Goal: Transaction & Acquisition: Purchase product/service

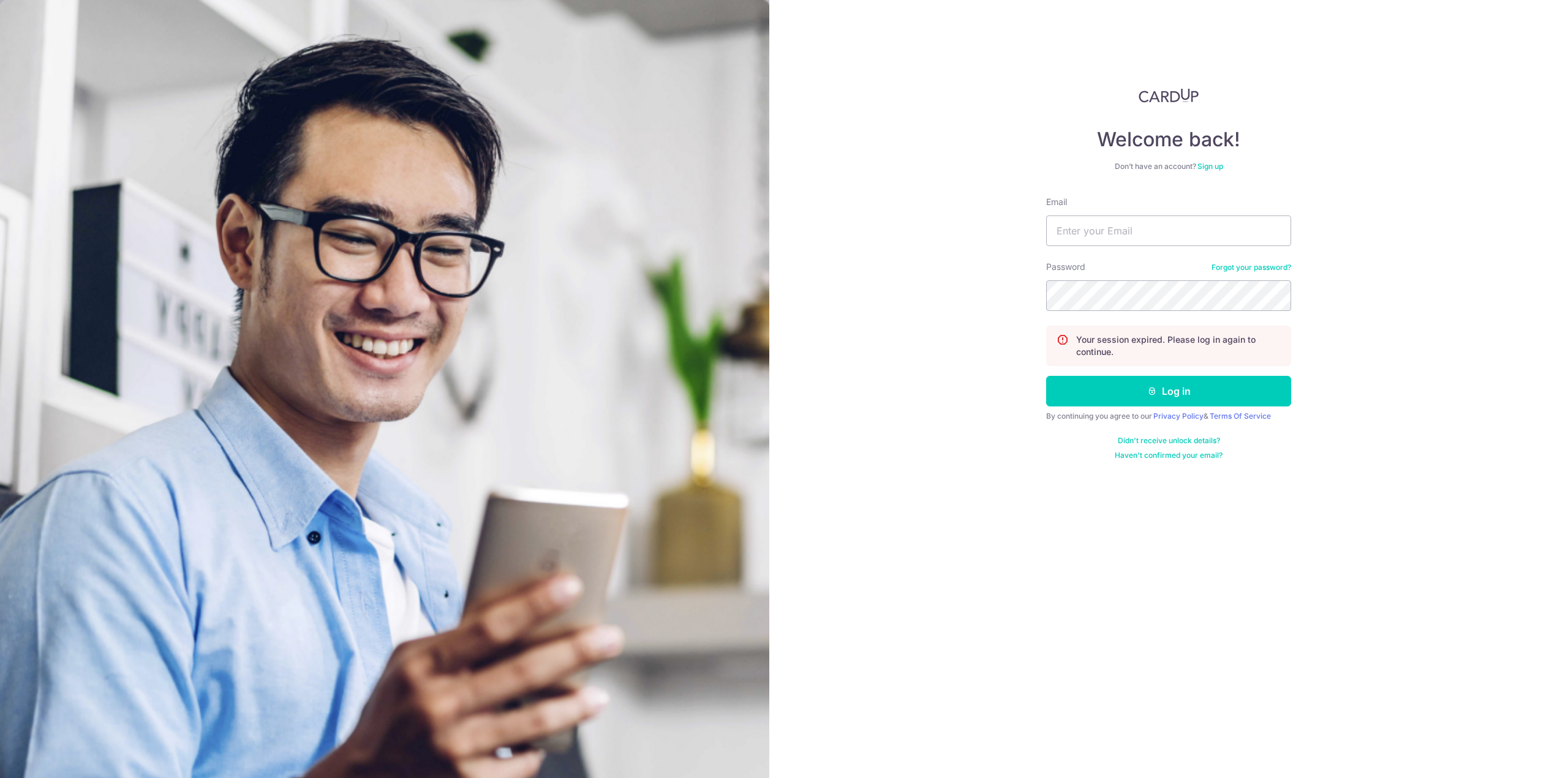
type input "calin@cal.sg"
drag, startPoint x: 1420, startPoint y: 518, endPoint x: 1427, endPoint y: 514, distance: 8.1
click at [1420, 518] on div "Welcome back! Don’t have an account? Sign up Email calin@cal.sg Password Forgot…" at bounding box center [1168, 389] width 798 height 778
click at [1143, 390] on button "Log in" at bounding box center [1168, 391] width 245 height 31
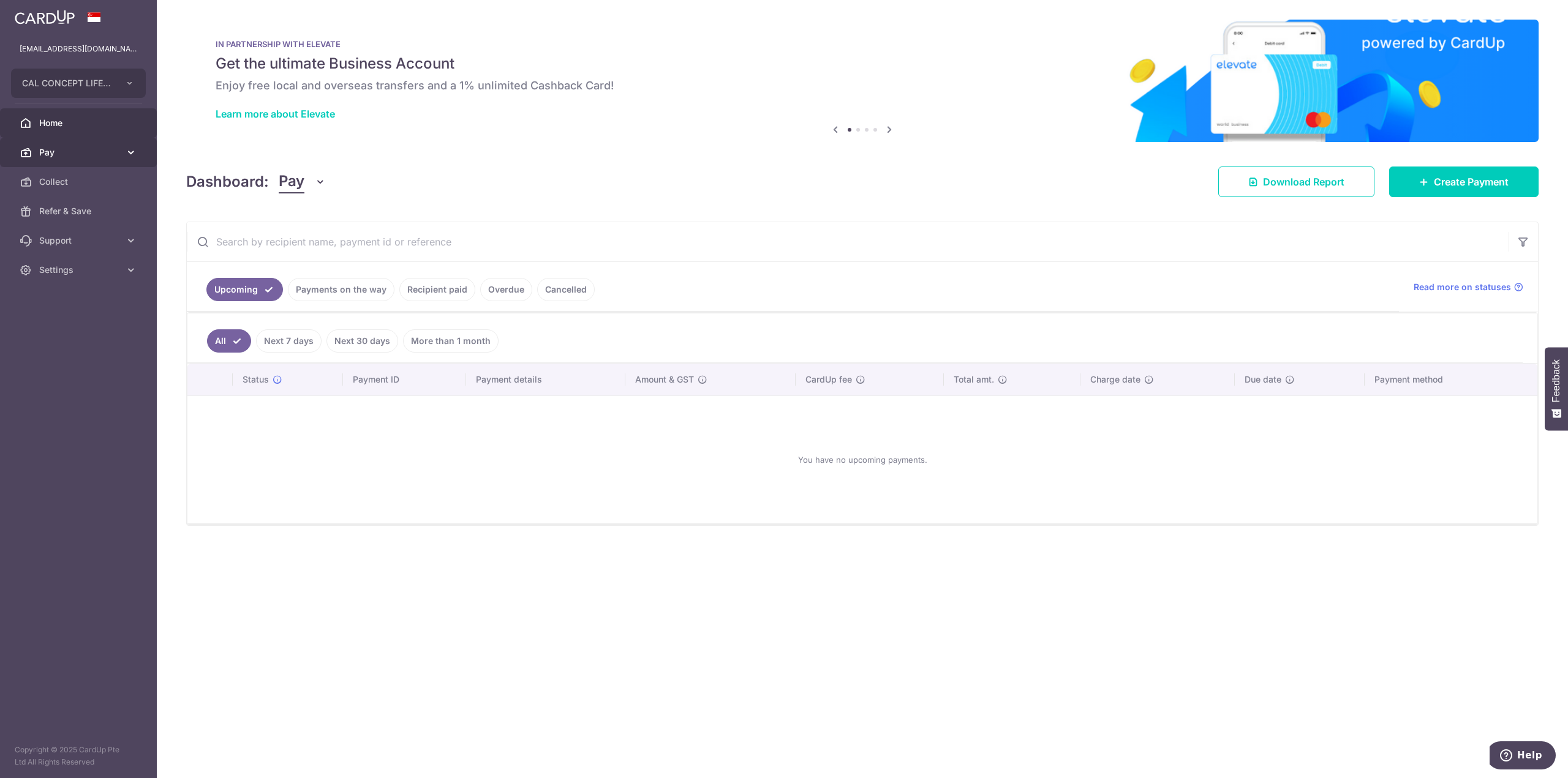
click at [97, 161] on link "Pay" at bounding box center [78, 152] width 156 height 29
click at [77, 184] on span "Payments" at bounding box center [79, 182] width 81 height 12
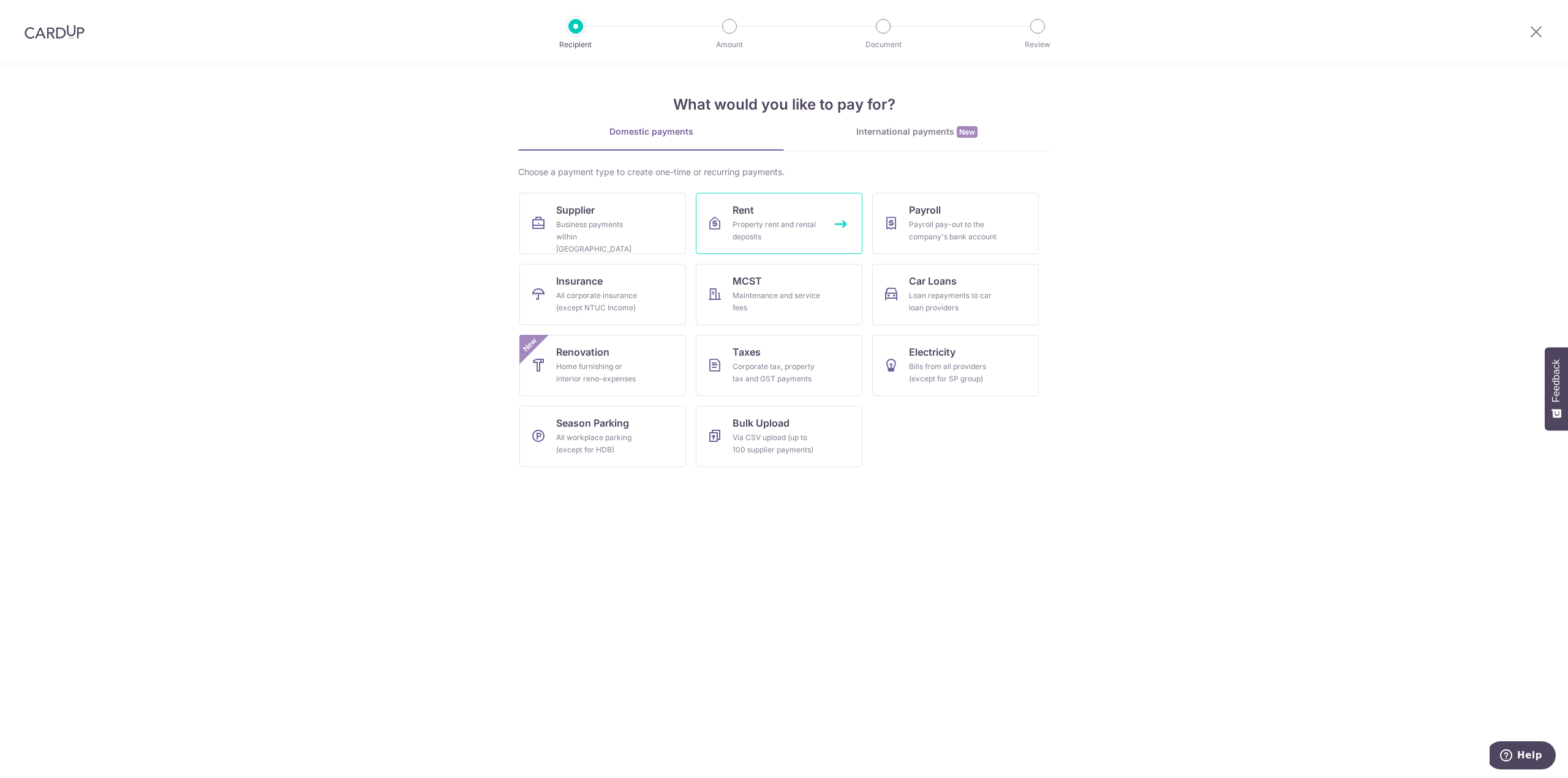
click at [753, 213] on span "Rent" at bounding box center [743, 210] width 21 height 15
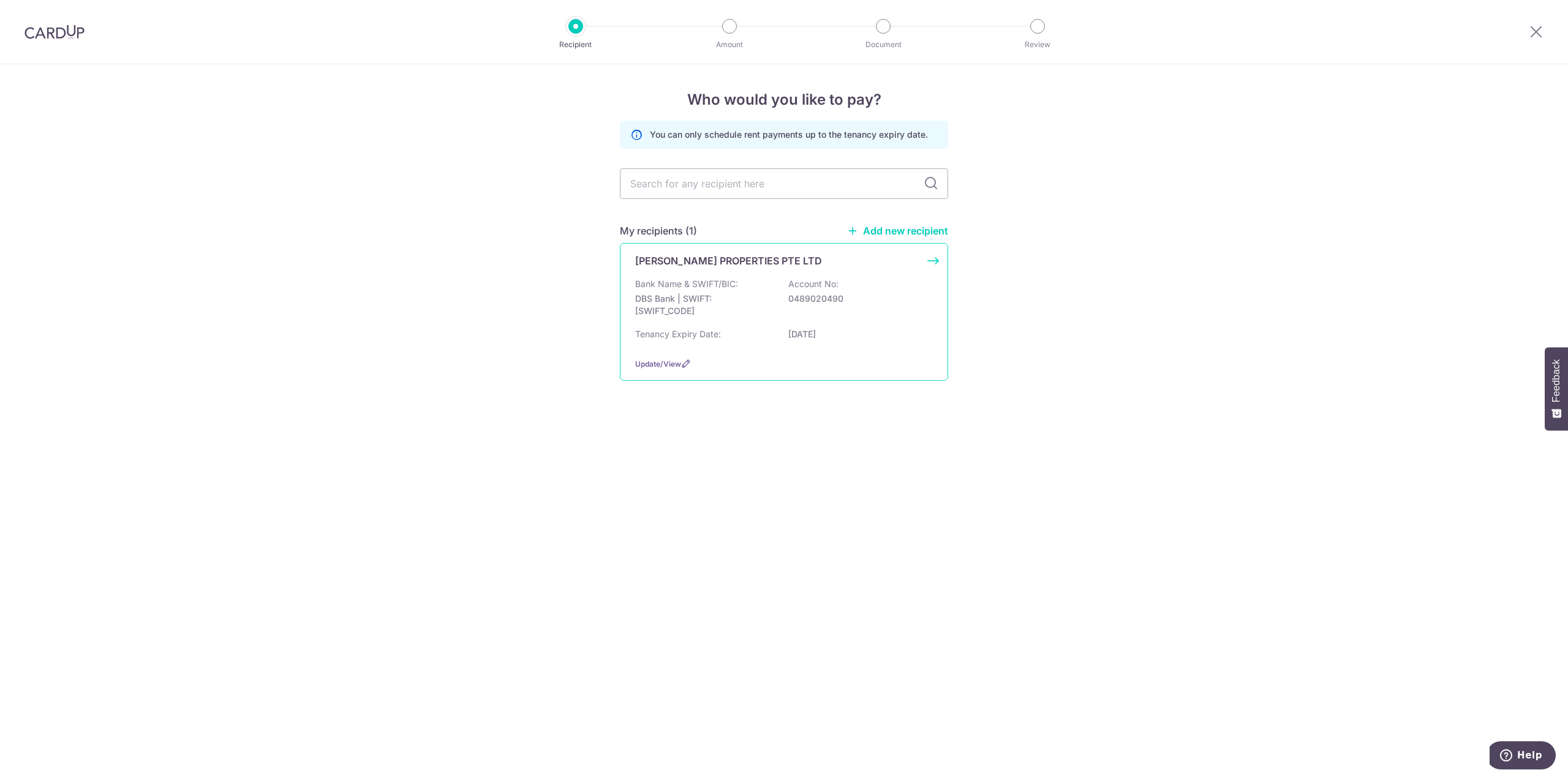
click at [699, 287] on p "Bank Name & SWIFT/BIC:" at bounding box center [686, 284] width 103 height 12
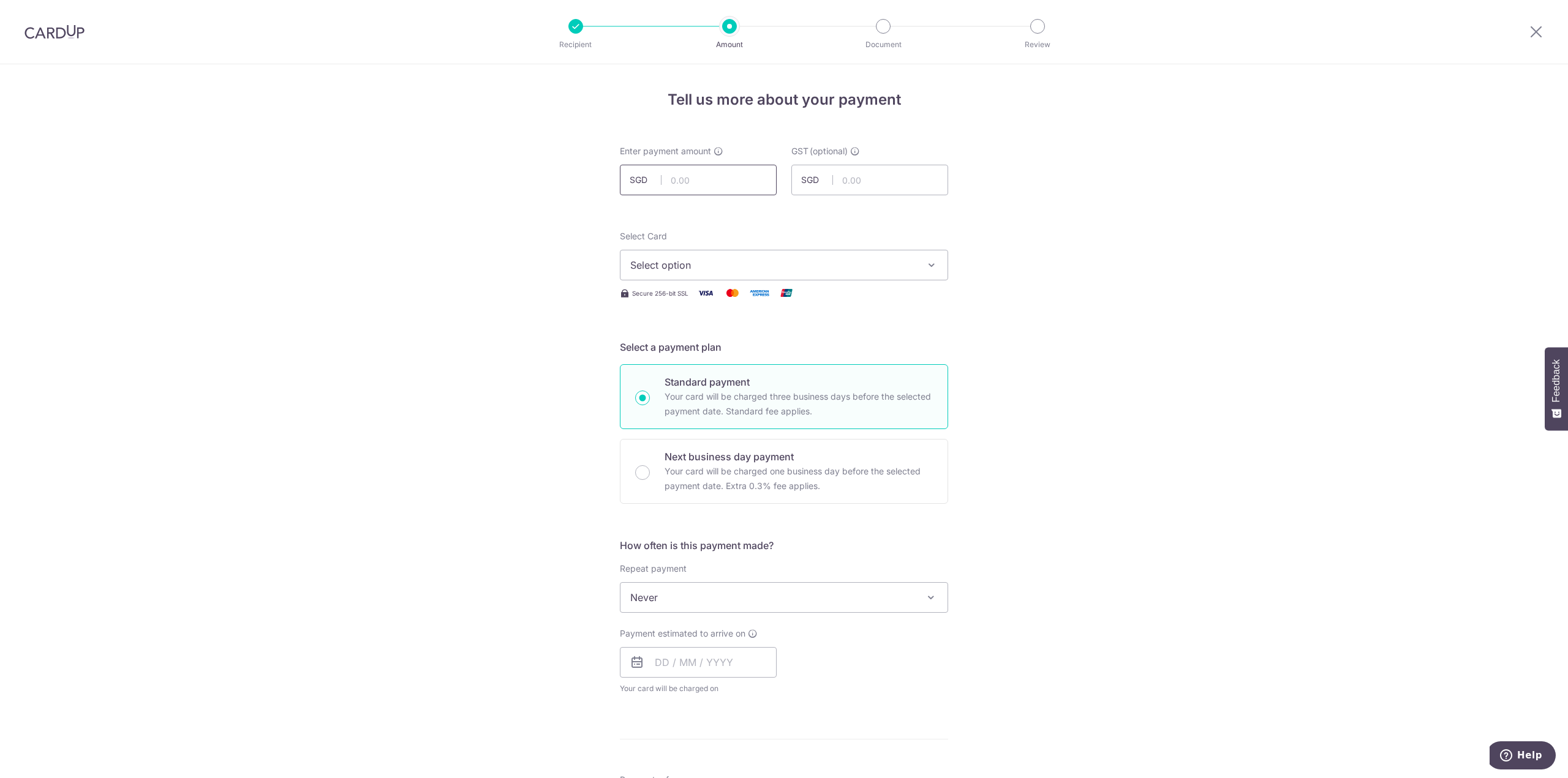
click at [702, 168] on input "text" at bounding box center [698, 180] width 156 height 31
click at [1090, 265] on div "Tell us more about your payment Enter payment amount SGD GST (optional) SGD Sel…" at bounding box center [784, 658] width 1568 height 1190
click at [690, 187] on input "text" at bounding box center [698, 180] width 156 height 31
type input "26,000.00"
click at [884, 178] on input "text" at bounding box center [870, 180] width 156 height 31
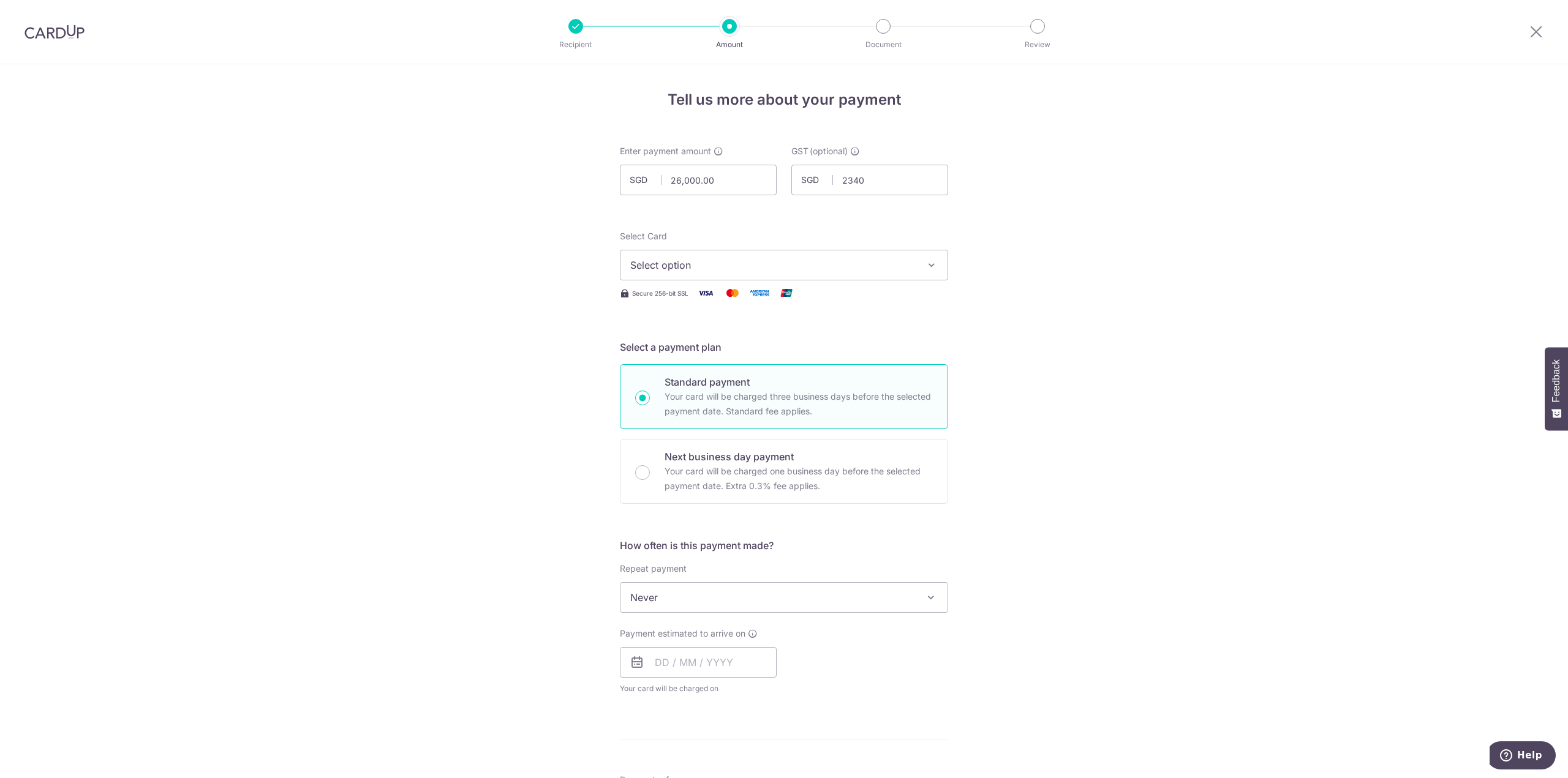
type input "2,340.00"
click at [679, 257] on button "Select option" at bounding box center [784, 265] width 328 height 31
click at [682, 354] on span "**** 3115" at bounding box center [682, 353] width 44 height 15
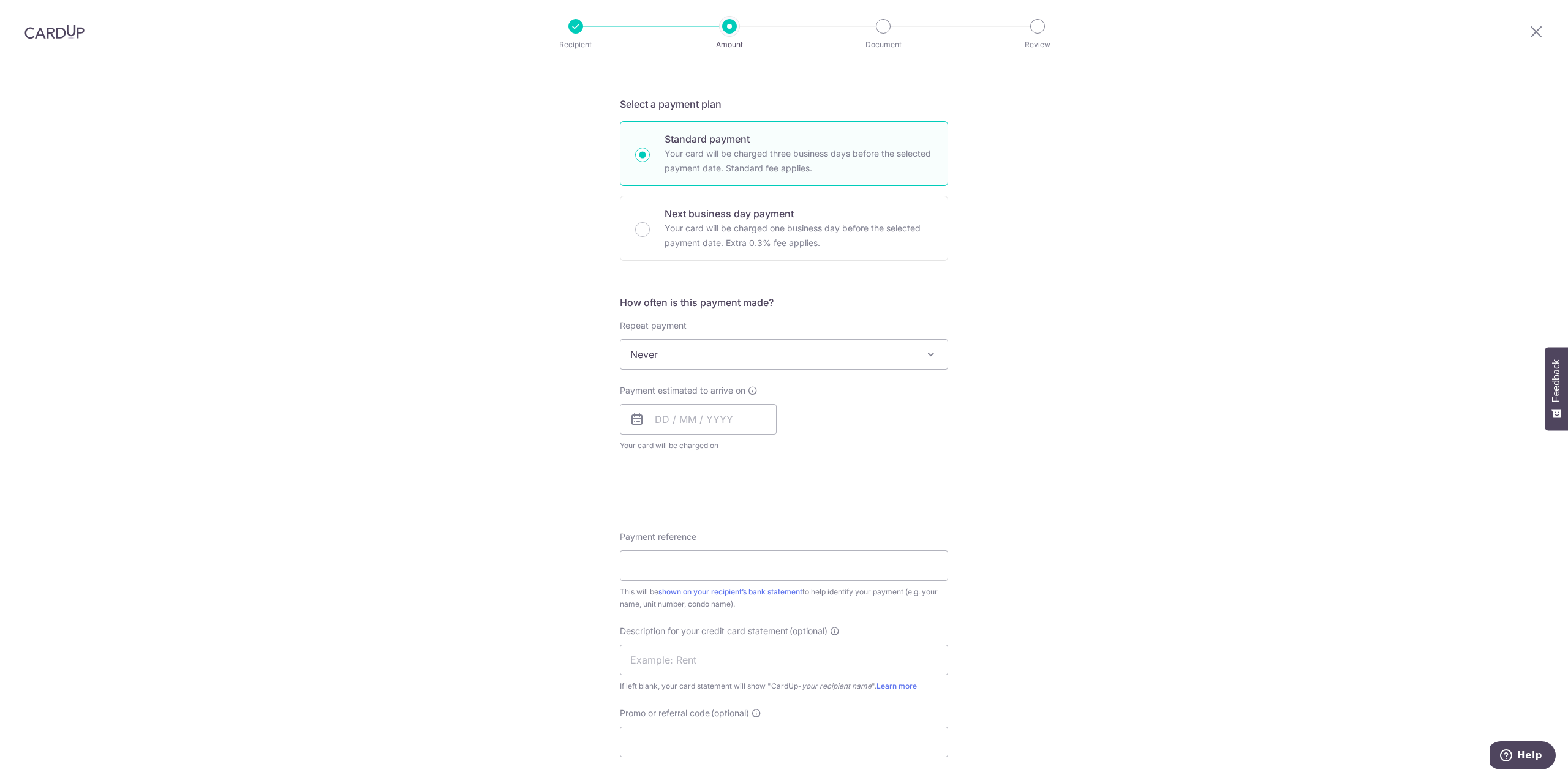
scroll to position [245, 0]
click at [673, 420] on input "text" at bounding box center [698, 418] width 156 height 31
click at [664, 530] on link "8" at bounding box center [670, 529] width 20 height 20
type input "[DATE]"
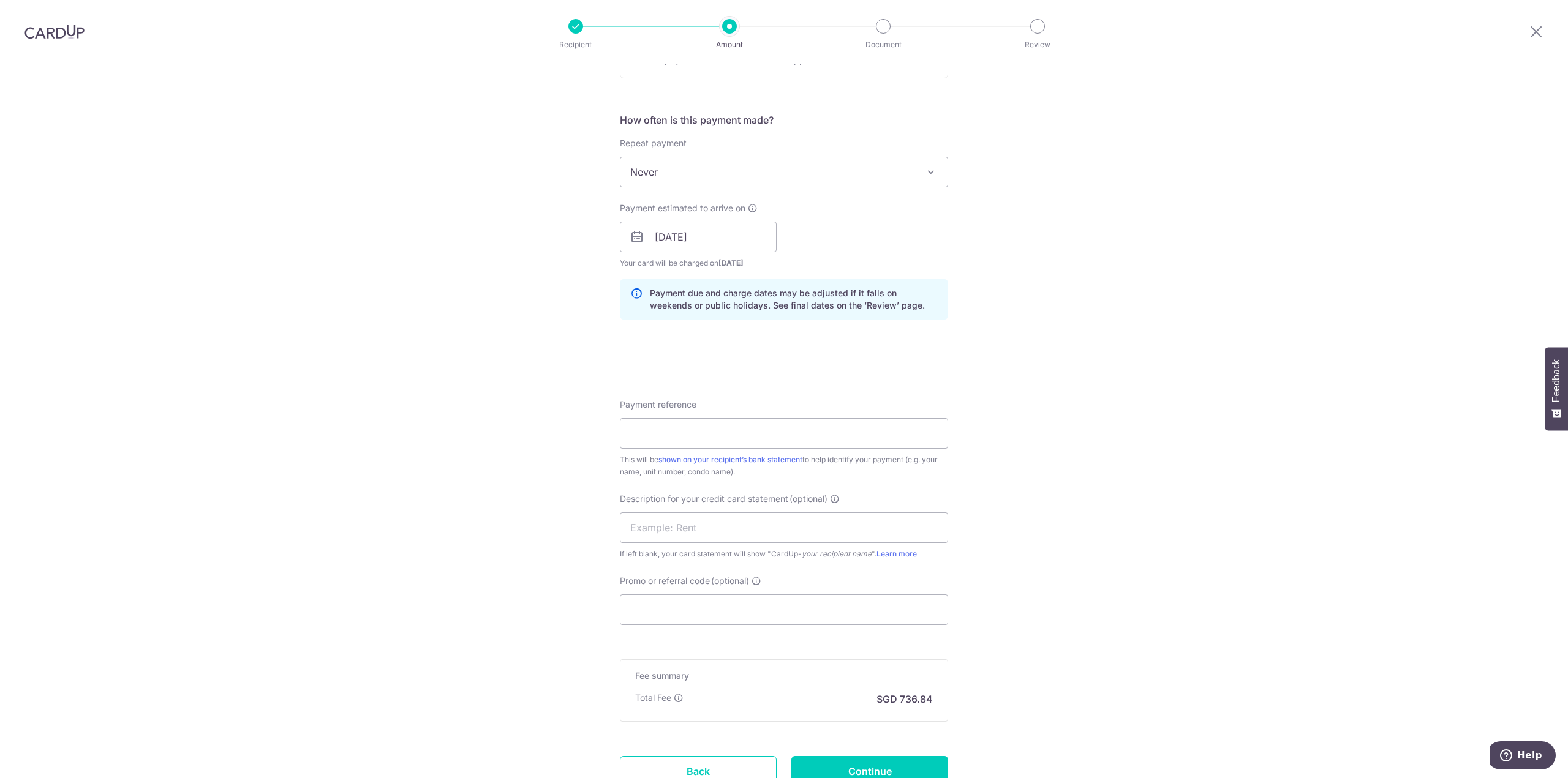
scroll to position [429, 0]
click at [646, 430] on input "Payment reference" at bounding box center [784, 430] width 328 height 31
type input "Cal 02092025"
click at [670, 528] on input "text" at bounding box center [784, 524] width 328 height 31
type input "Malacca Rental"
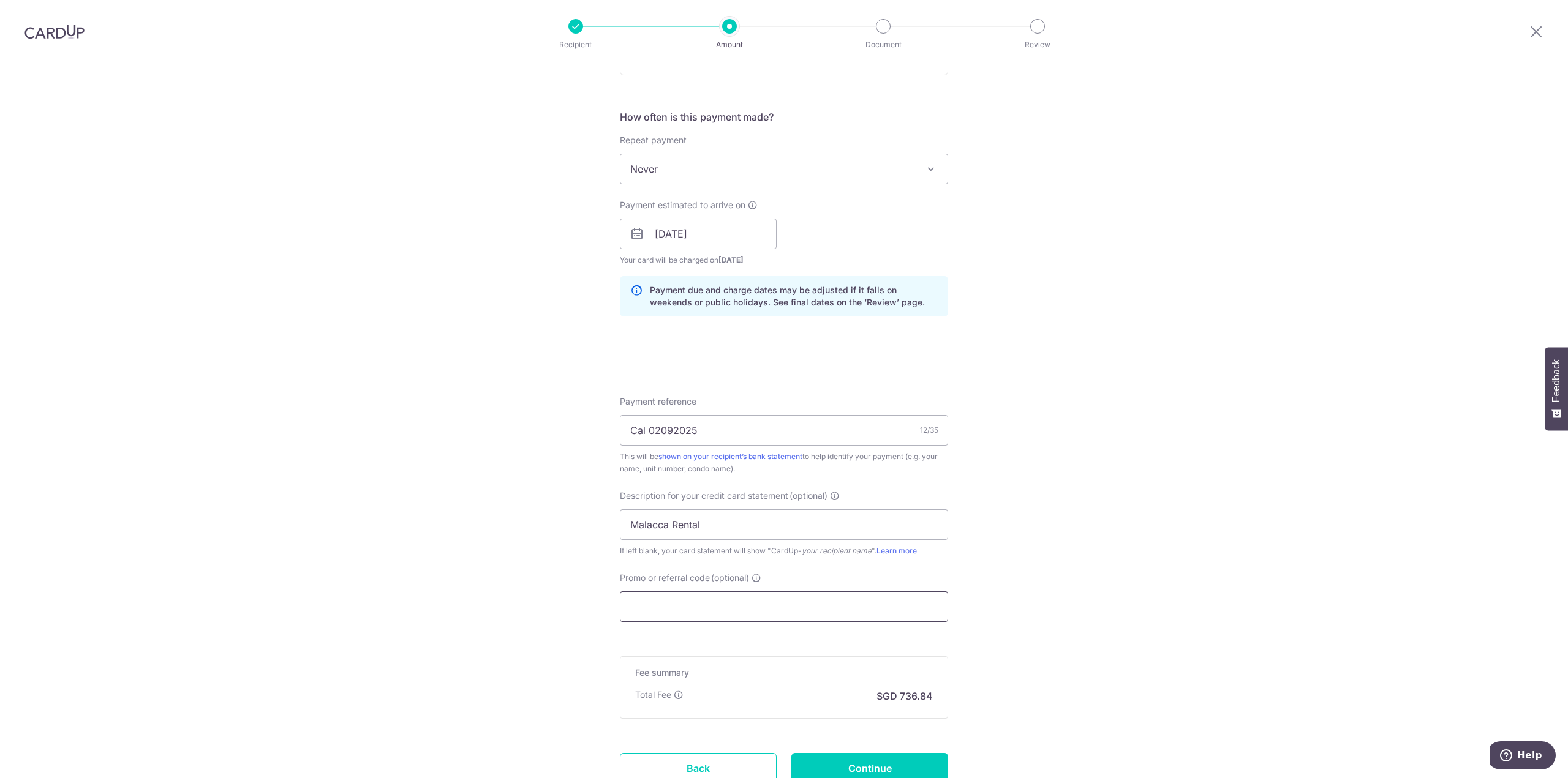
click at [688, 610] on input "Promo or referral code (optional)" at bounding box center [784, 606] width 328 height 31
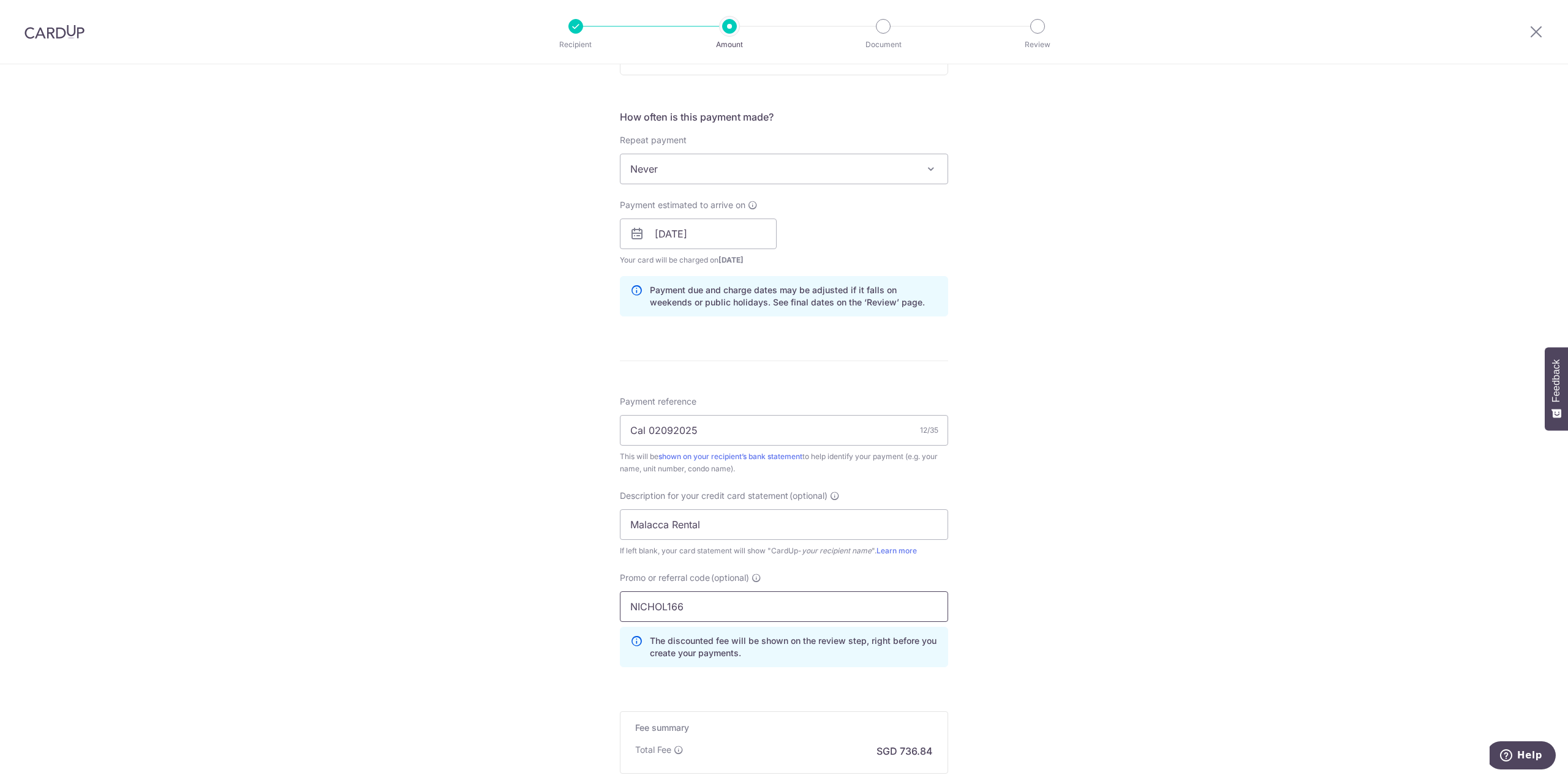
type input "NICHOL166"
click at [1055, 619] on div "Tell us more about your payment Enter payment amount SGD 26,000.00 26000.00 GST…" at bounding box center [784, 283] width 1568 height 1295
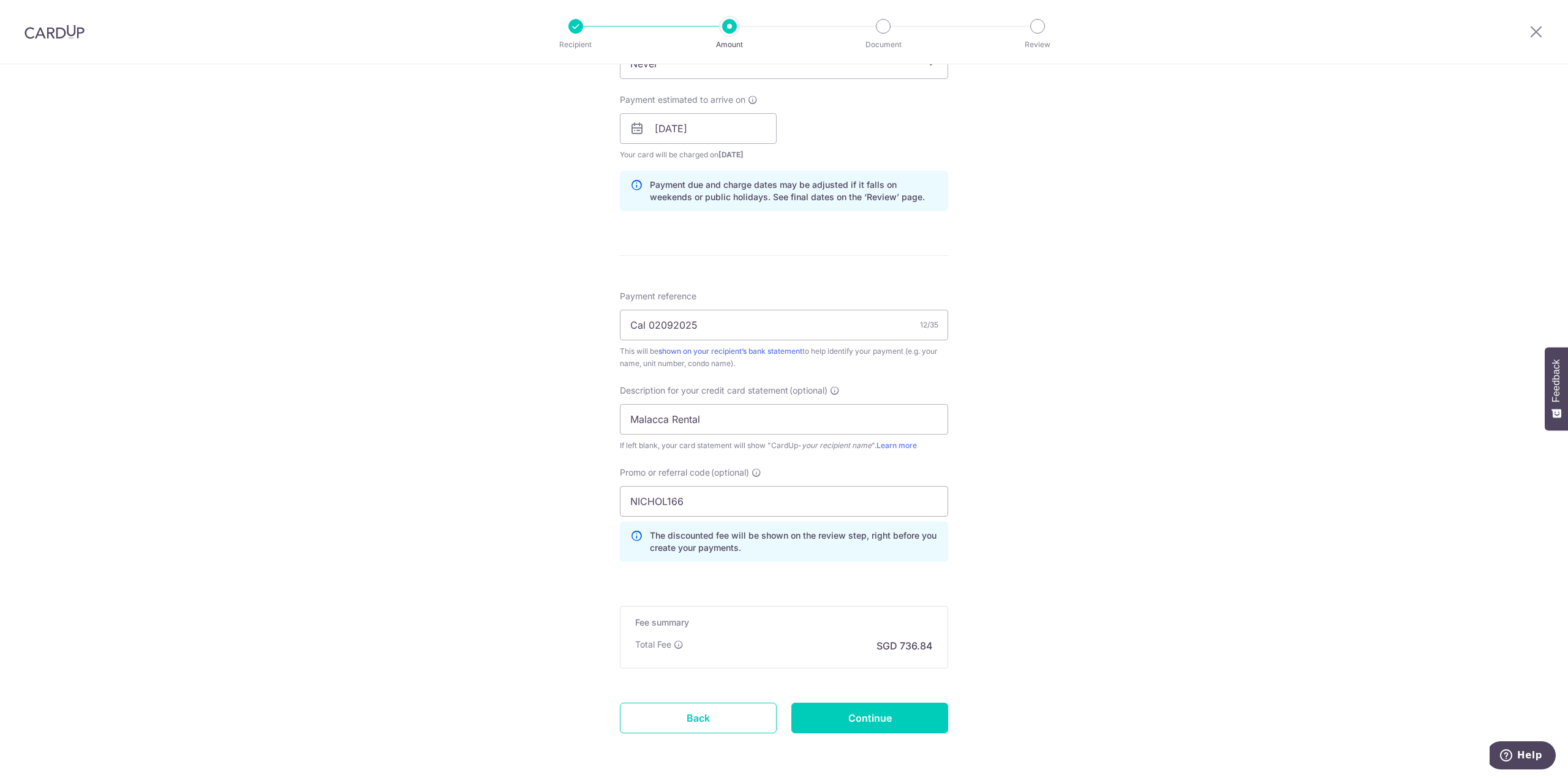
scroll to position [581, 0]
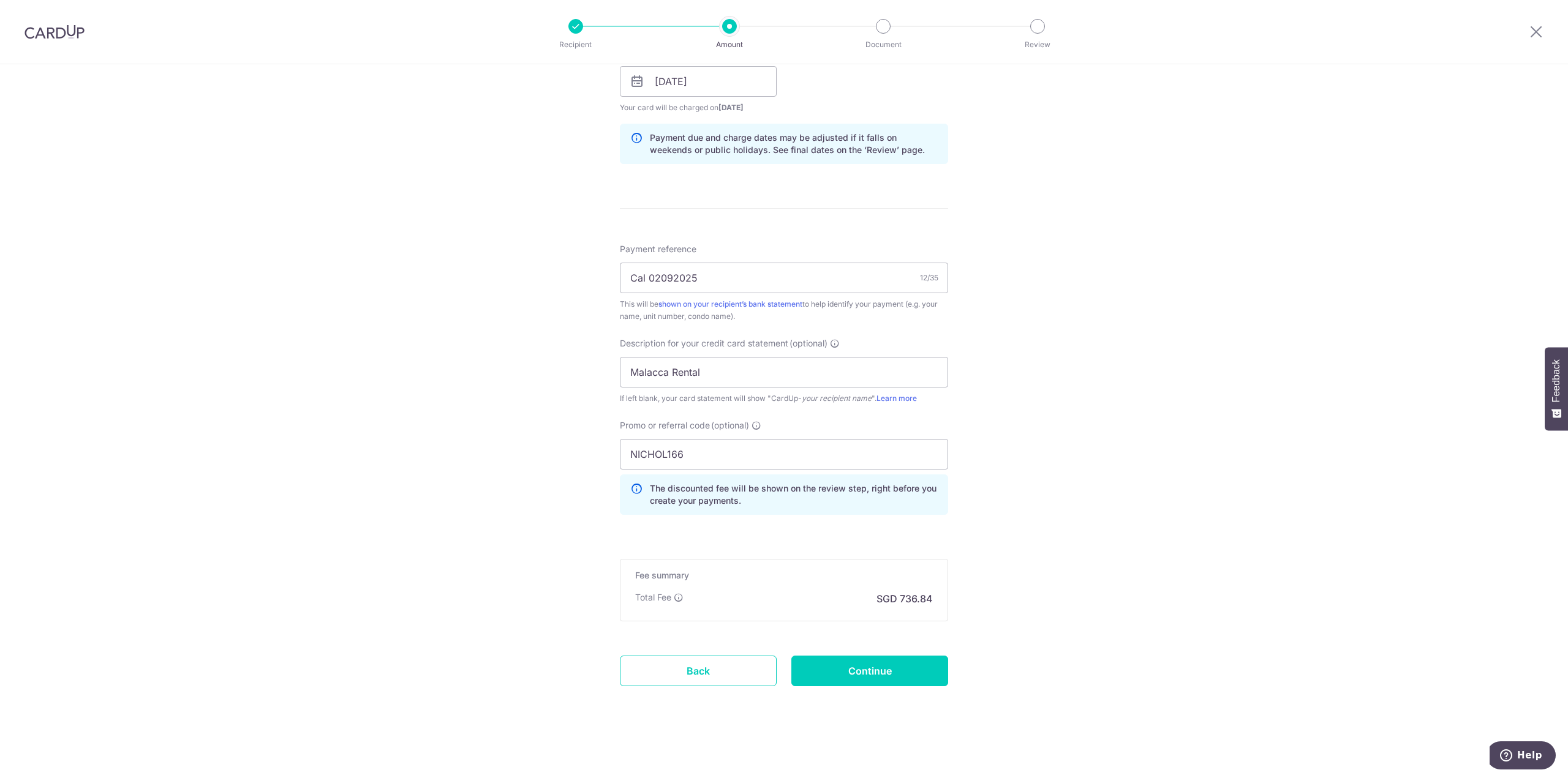
click at [1055, 500] on div "Tell us more about your payment Enter payment amount SGD 26,000.00 26000.00 GST…" at bounding box center [784, 130] width 1568 height 1295
click at [874, 673] on input "Continue" at bounding box center [870, 671] width 156 height 31
type input "Create Schedule"
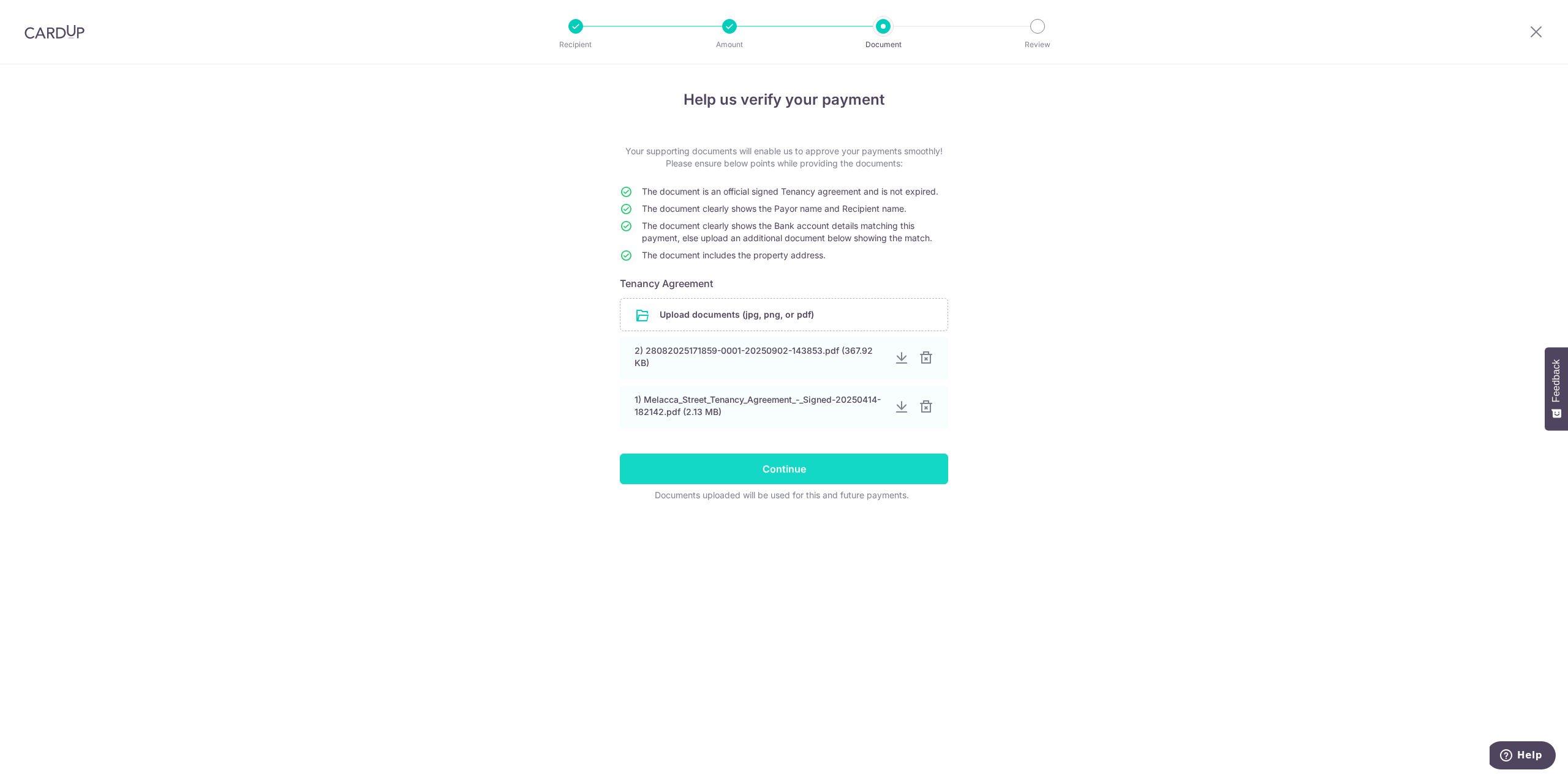
click at [783, 471] on input "Continue" at bounding box center [784, 469] width 328 height 31
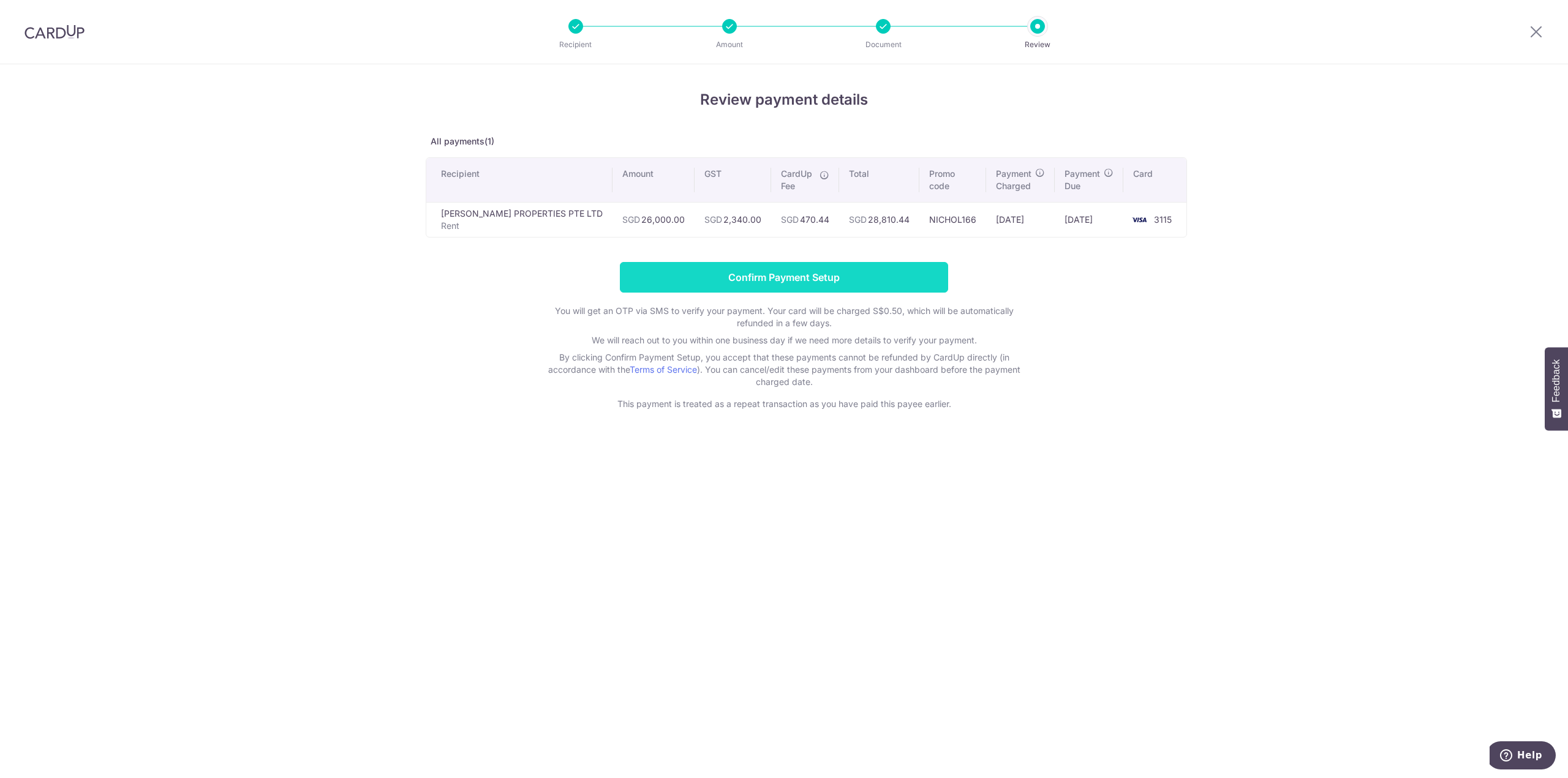
click at [808, 279] on input "Confirm Payment Setup" at bounding box center [784, 277] width 328 height 31
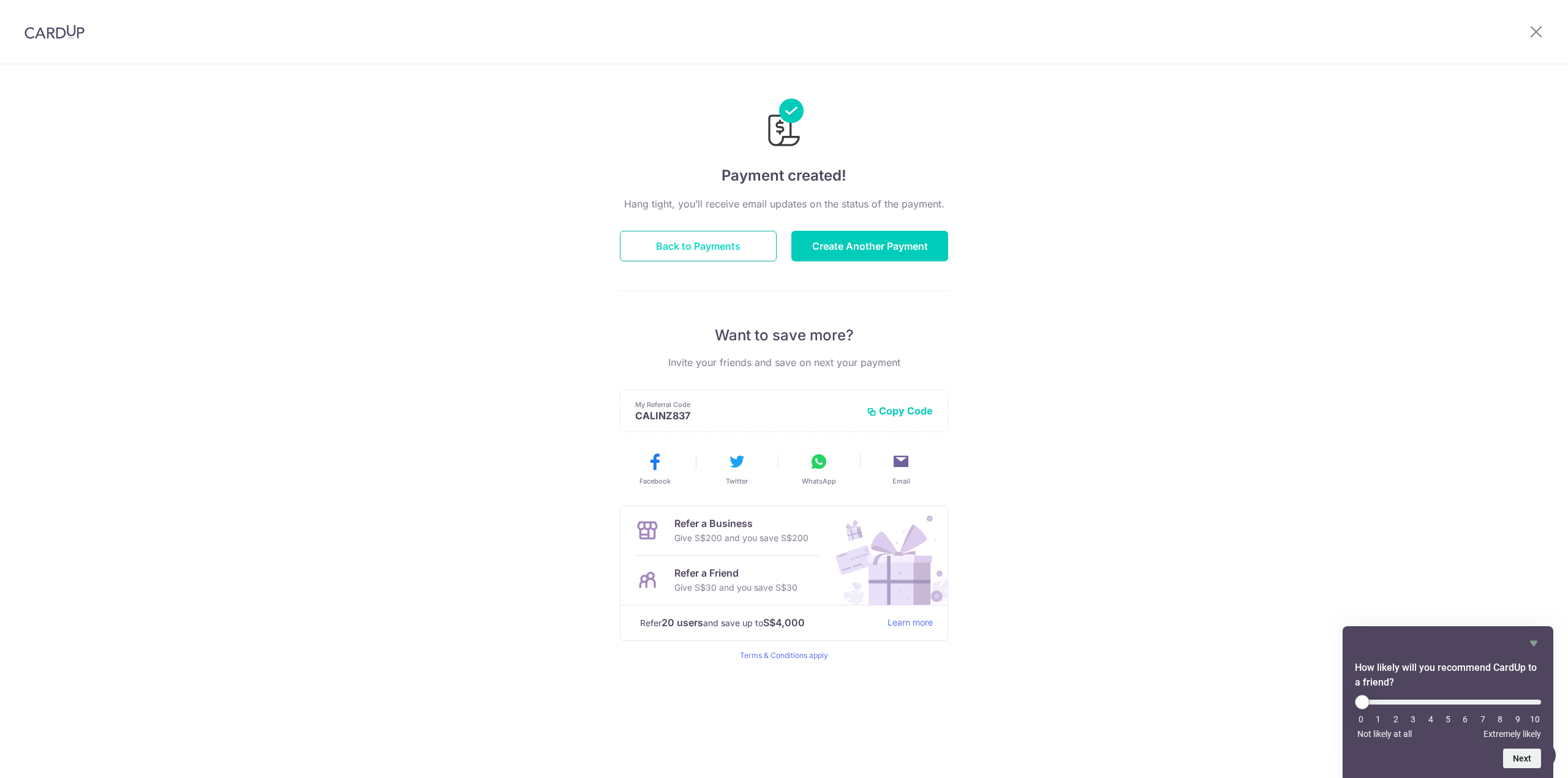
click at [722, 243] on button "Back to Payments" at bounding box center [698, 246] width 156 height 31
